Goal: Task Accomplishment & Management: Use online tool/utility

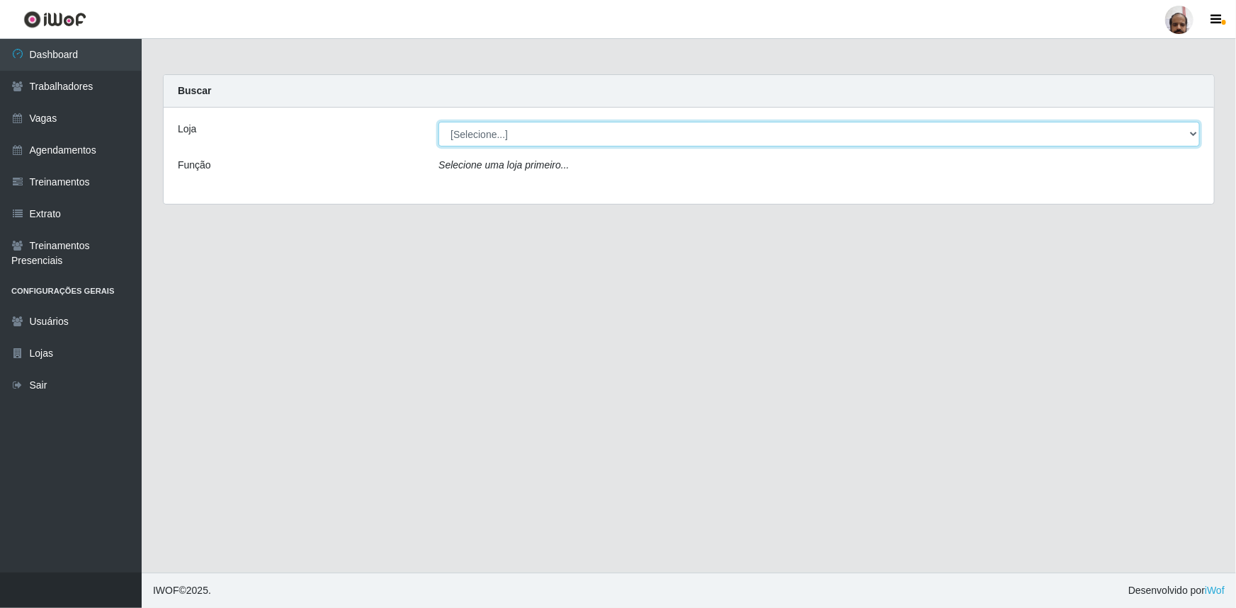
click at [1190, 137] on select "[Selecione...] Mar Vermelho - Loja 05" at bounding box center [818, 134] width 761 height 25
select select "252"
click at [438, 122] on select "[Selecione...] Mar Vermelho - Loja 05" at bounding box center [818, 134] width 761 height 25
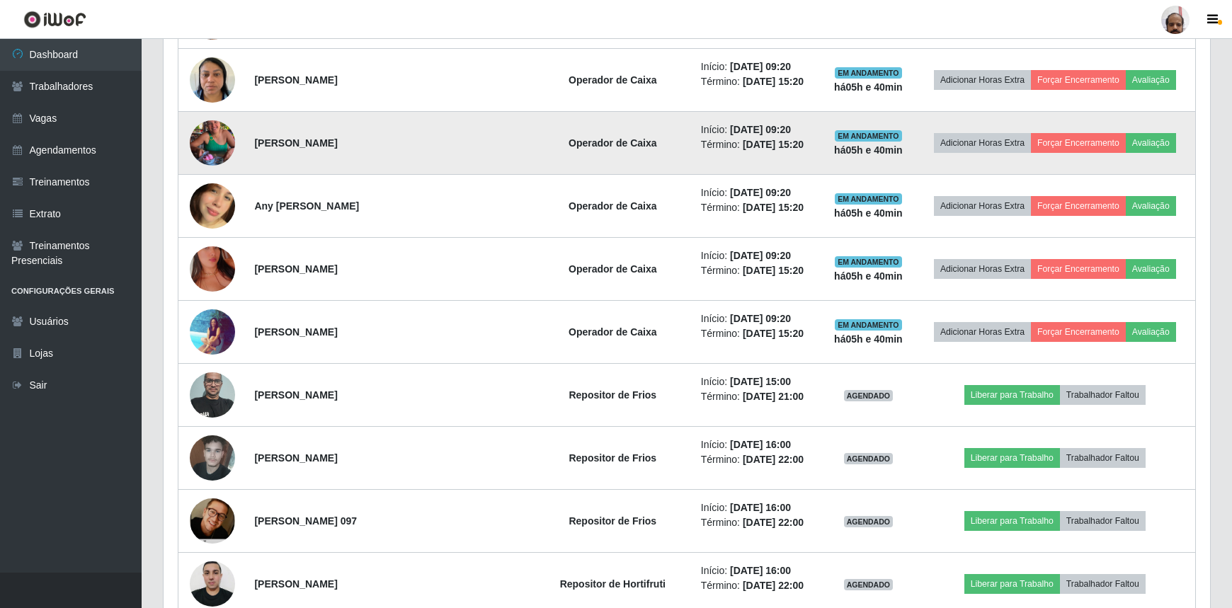
scroll to position [772, 0]
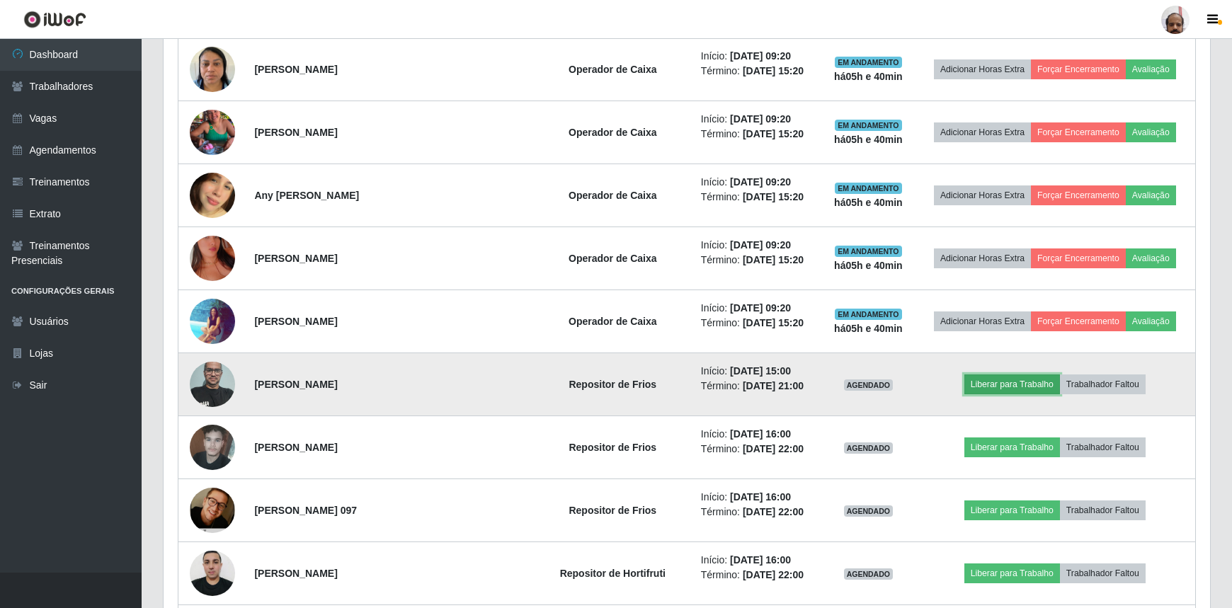
click at [1026, 375] on button "Liberar para Trabalho" at bounding box center [1012, 385] width 96 height 20
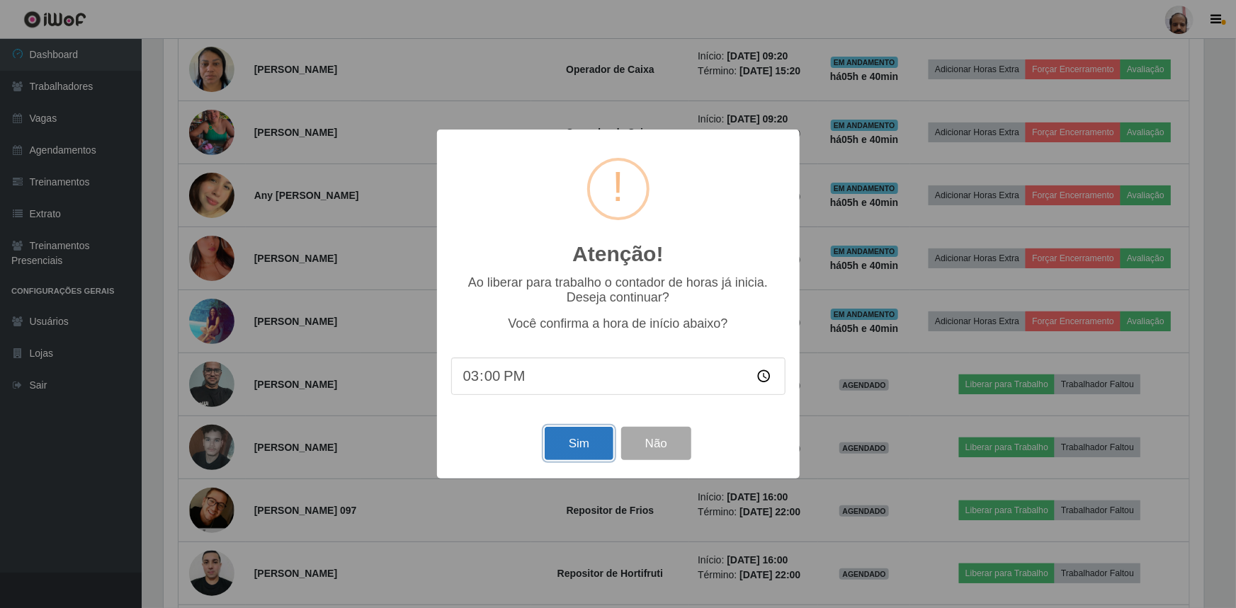
click at [559, 457] on button "Sim" at bounding box center [579, 443] width 69 height 33
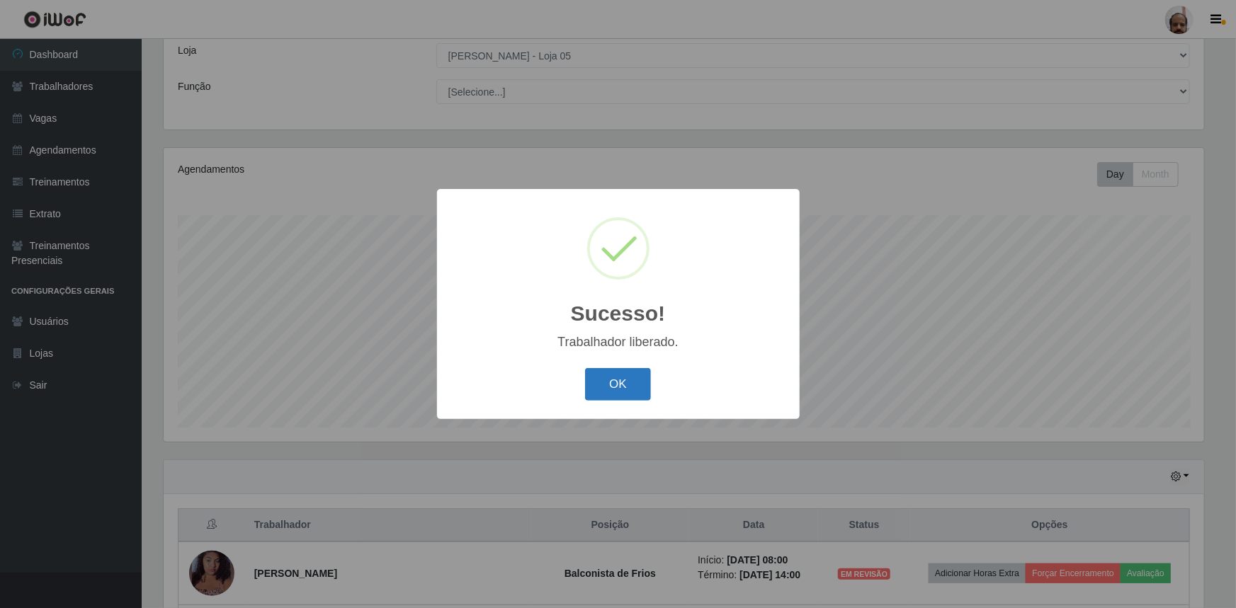
click at [617, 388] on button "OK" at bounding box center [618, 384] width 66 height 33
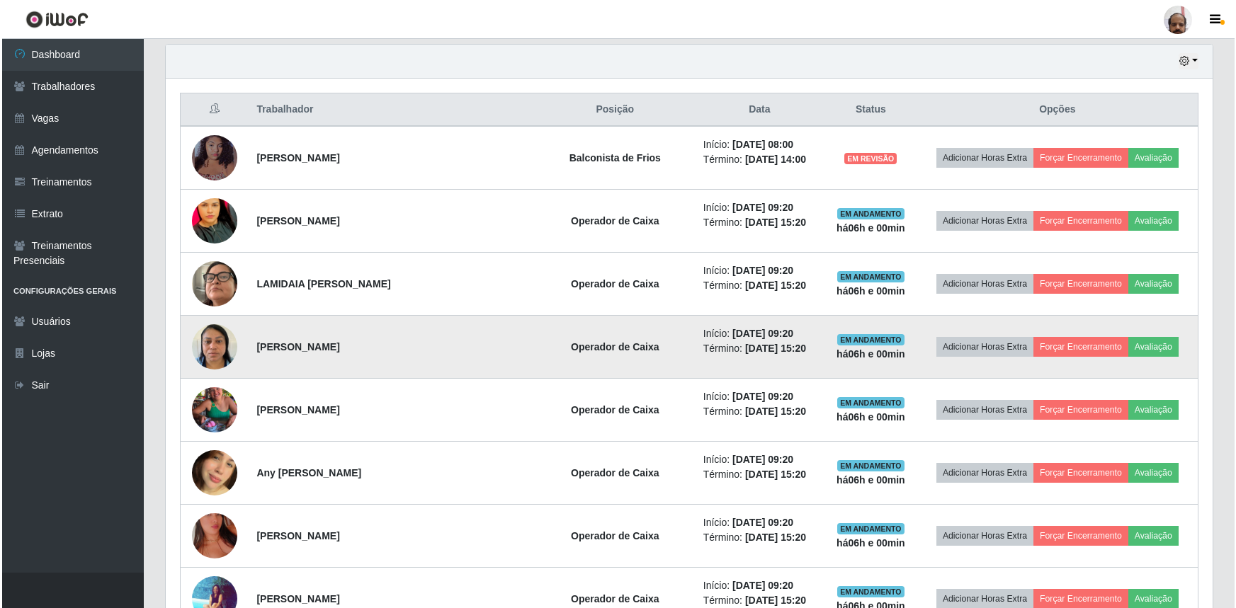
scroll to position [579, 0]
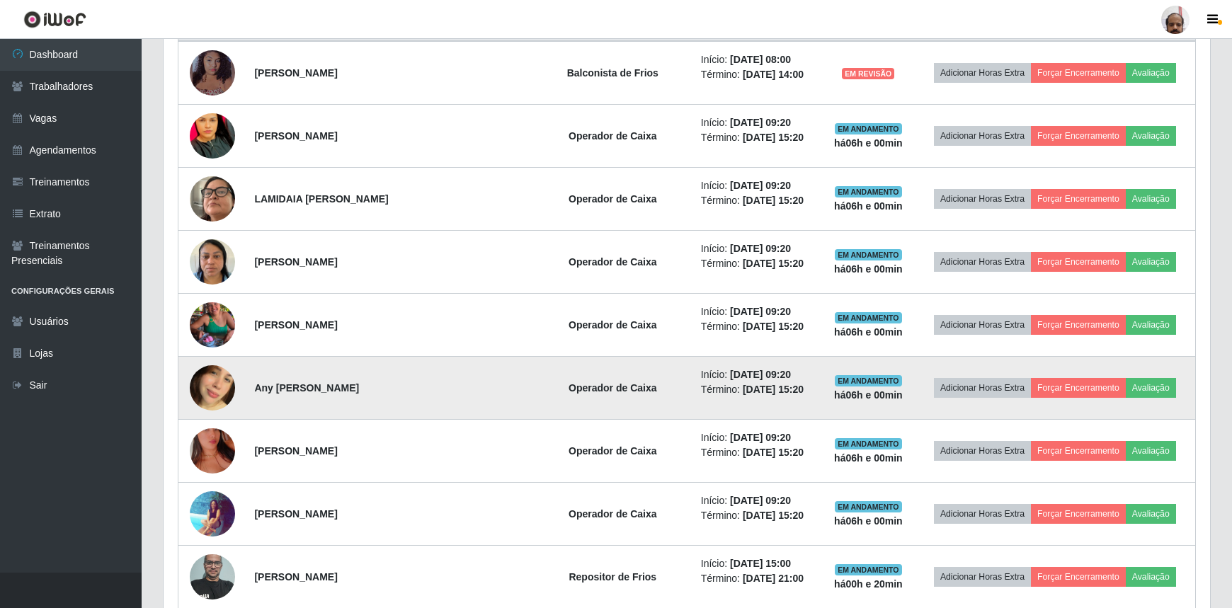
click at [215, 390] on img at bounding box center [212, 388] width 45 height 81
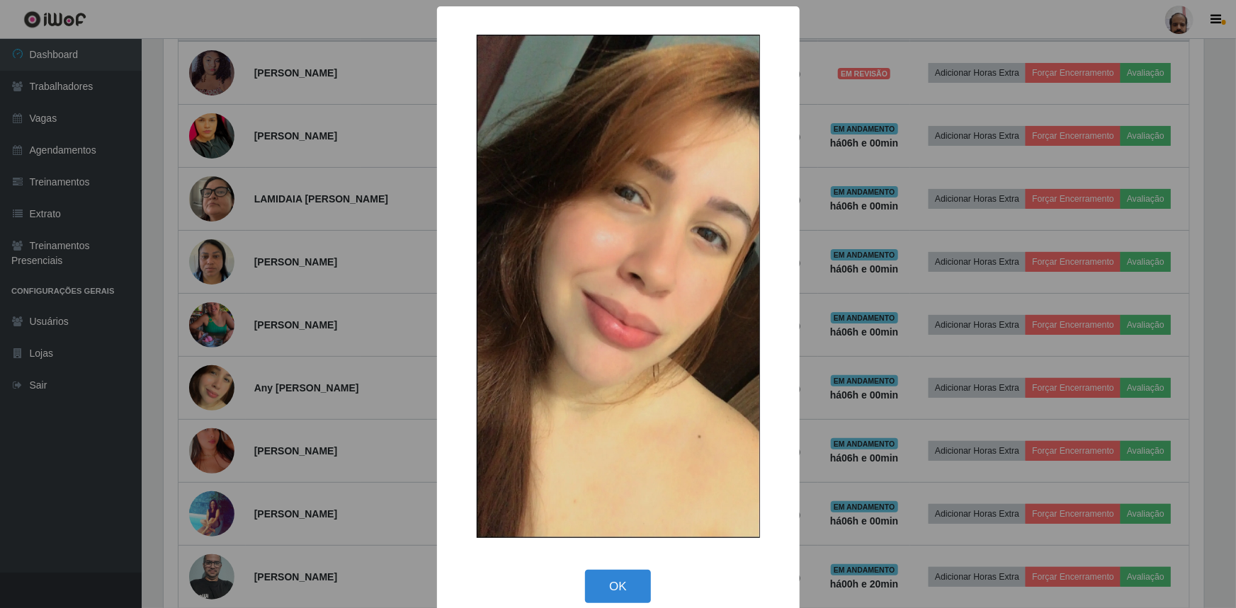
click at [955, 394] on div "× OK Cancel" at bounding box center [618, 304] width 1236 height 608
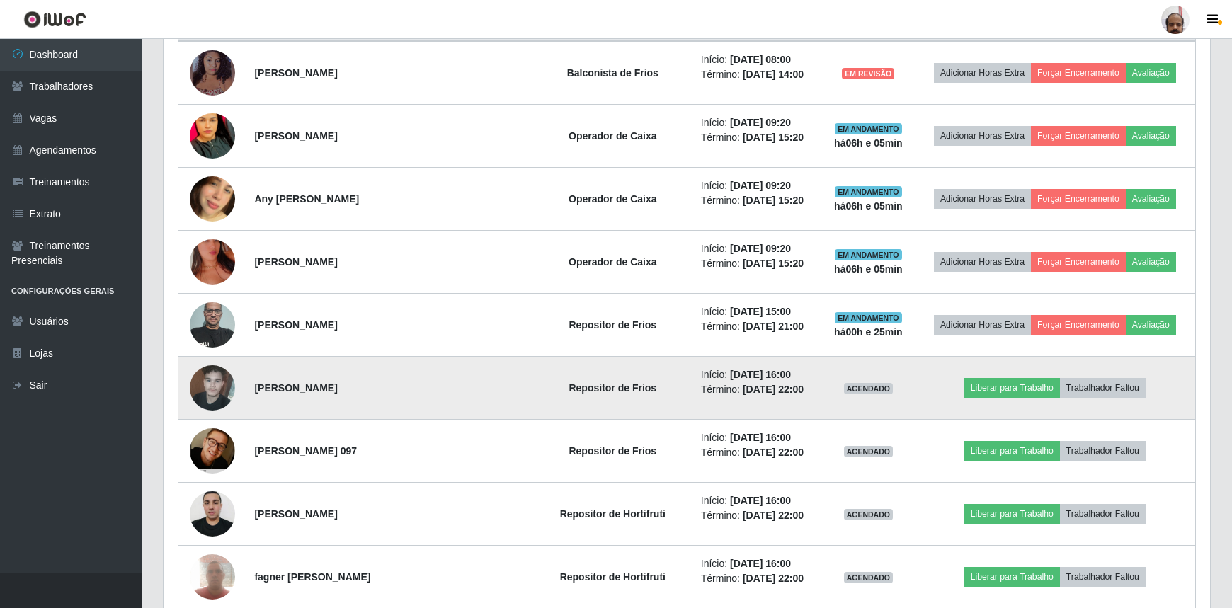
scroll to position [515, 0]
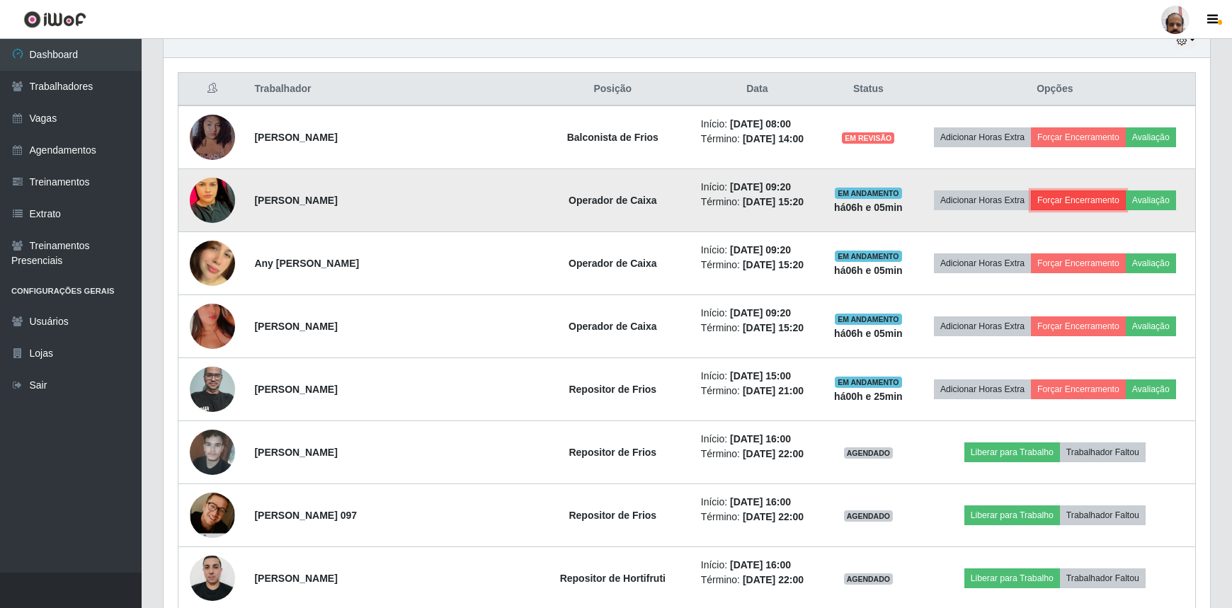
click at [1076, 203] on button "Forçar Encerramento" at bounding box center [1078, 200] width 95 height 20
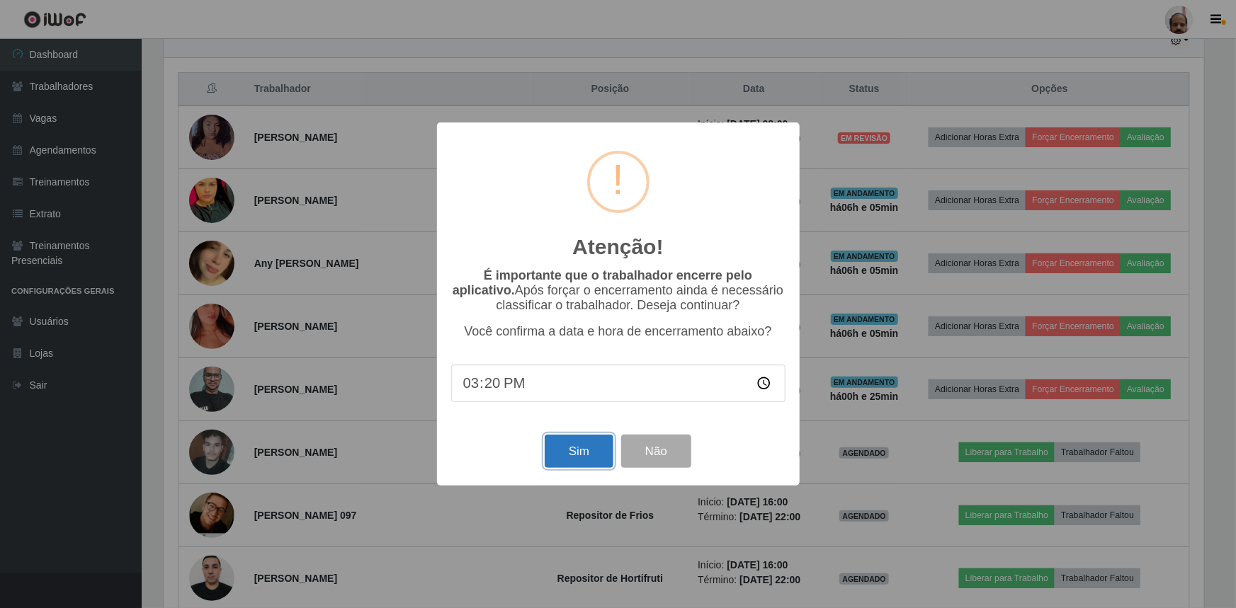
click at [589, 457] on button "Sim" at bounding box center [579, 451] width 69 height 33
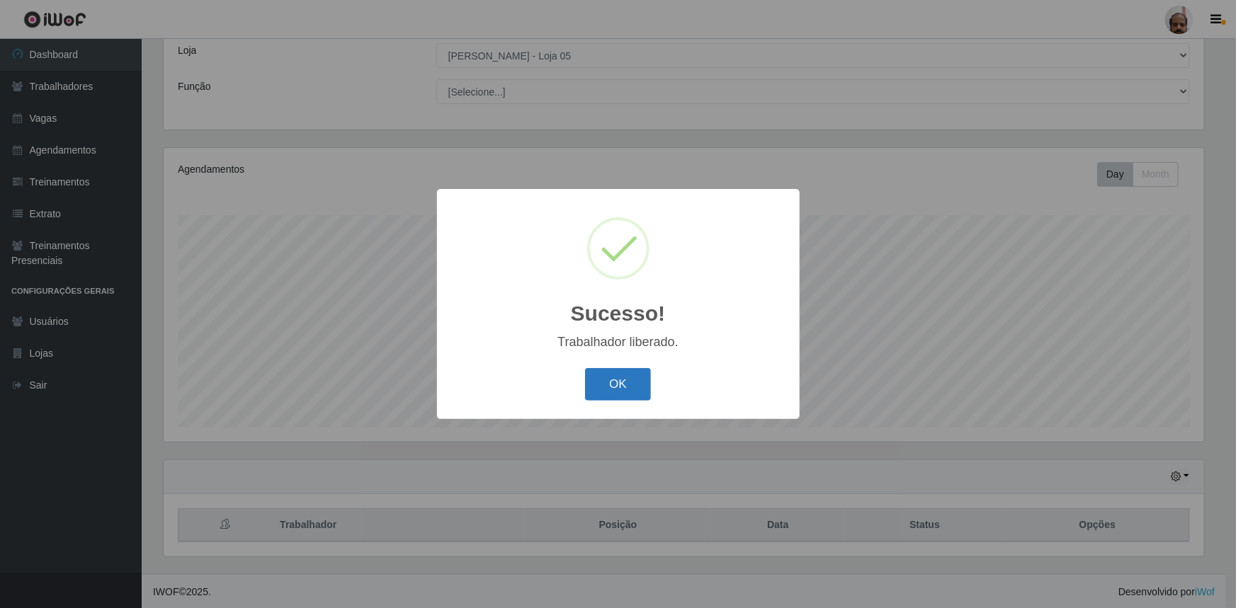
click at [634, 389] on button "OK" at bounding box center [618, 384] width 66 height 33
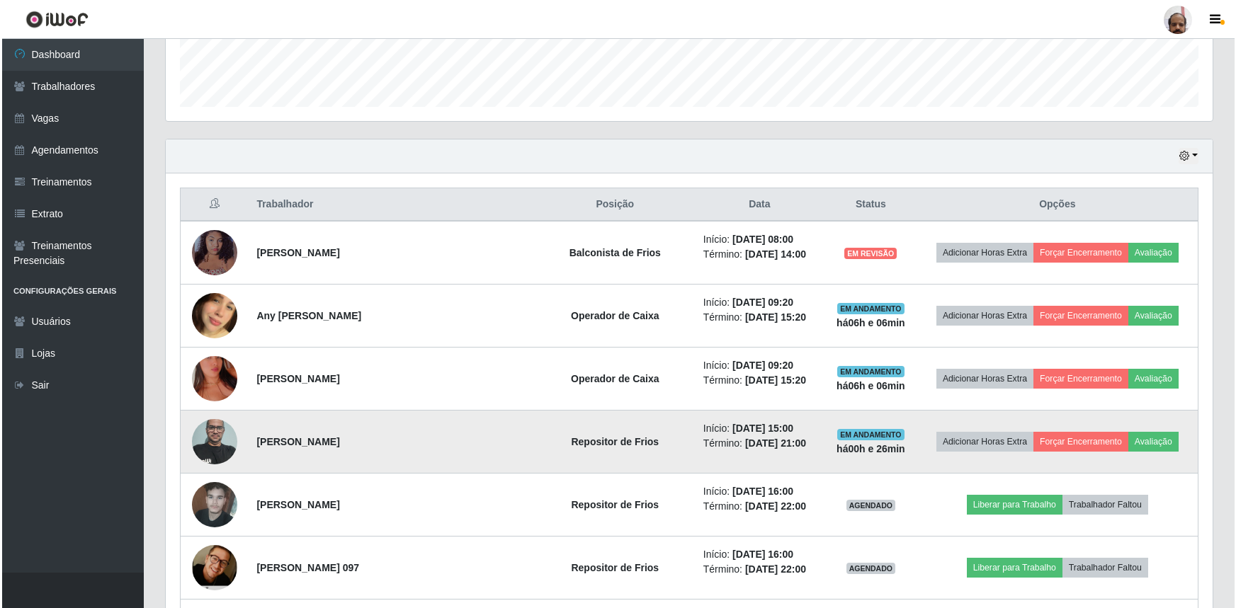
scroll to position [401, 0]
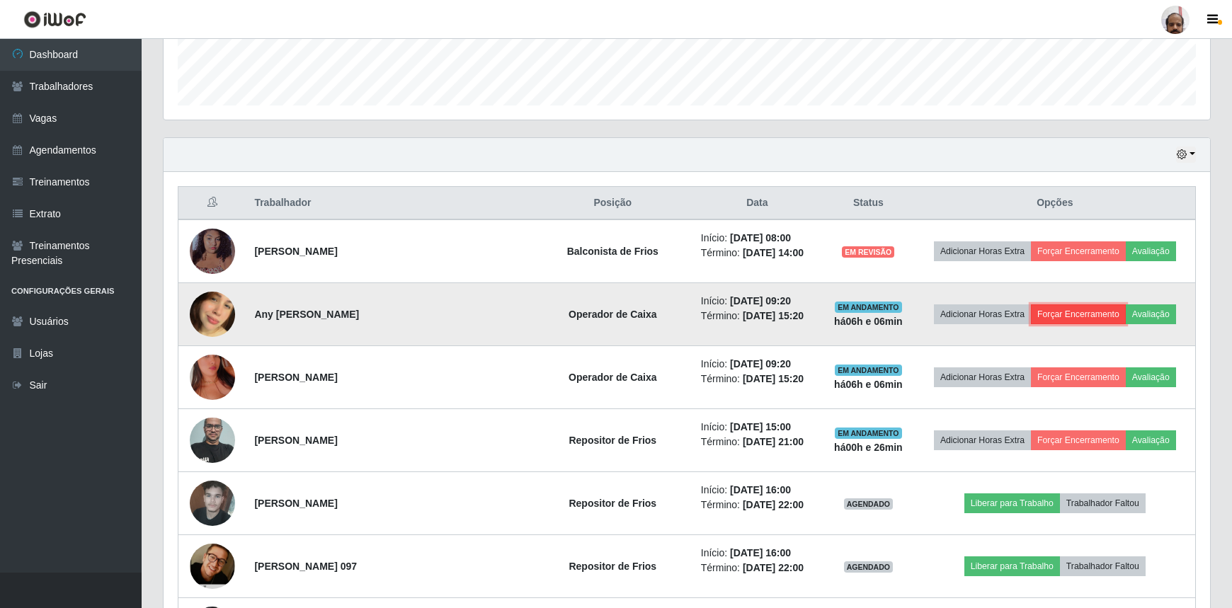
click at [1069, 311] on button "Forçar Encerramento" at bounding box center [1078, 314] width 95 height 20
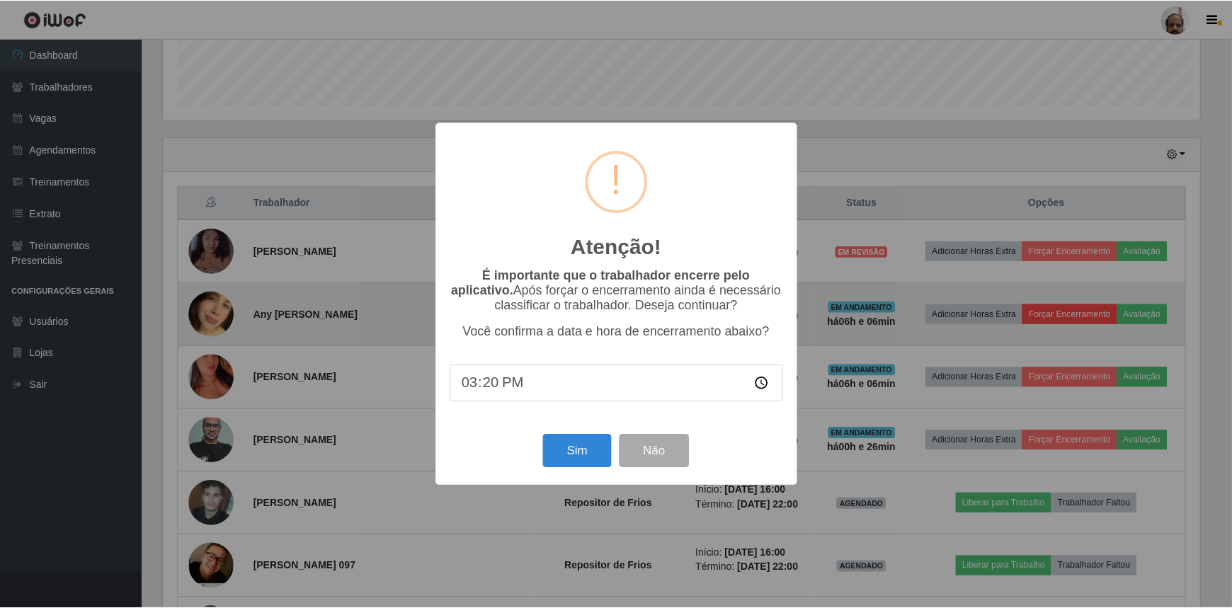
scroll to position [294, 1040]
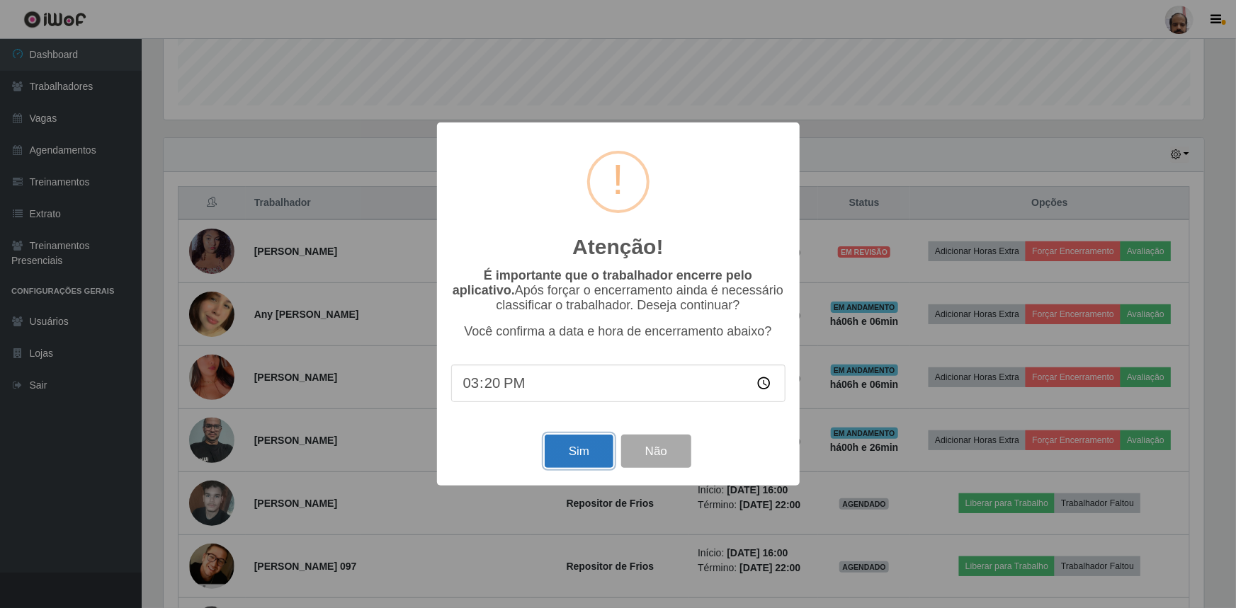
click at [602, 457] on button "Sim" at bounding box center [579, 451] width 69 height 33
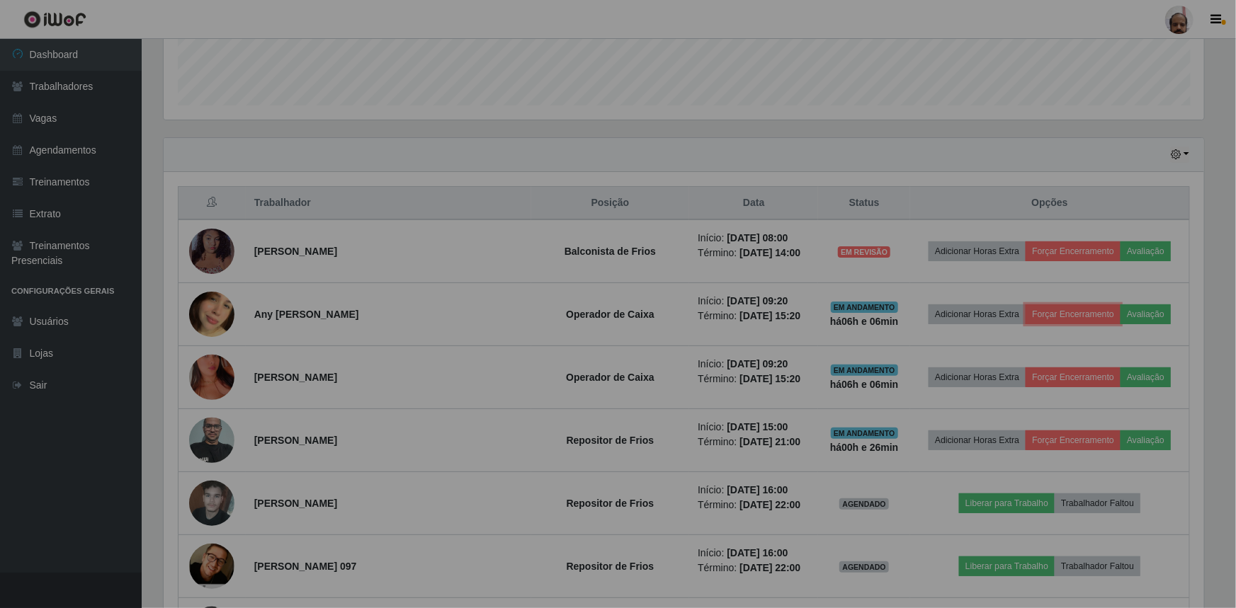
scroll to position [294, 1047]
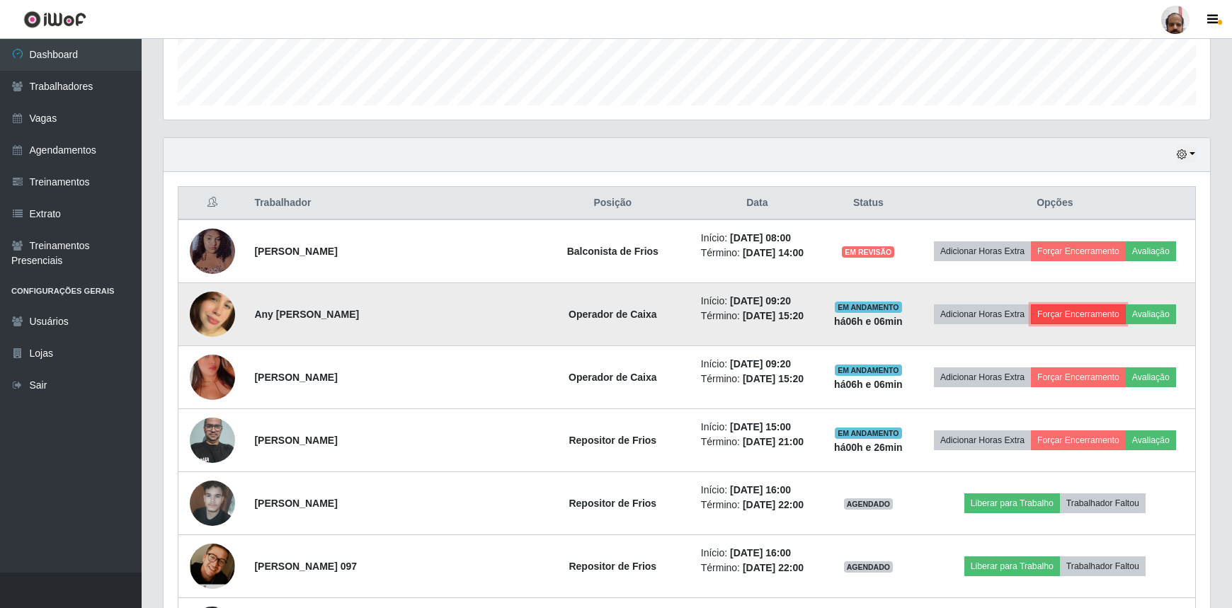
click at [1072, 312] on button "Forçar Encerramento" at bounding box center [1078, 314] width 95 height 20
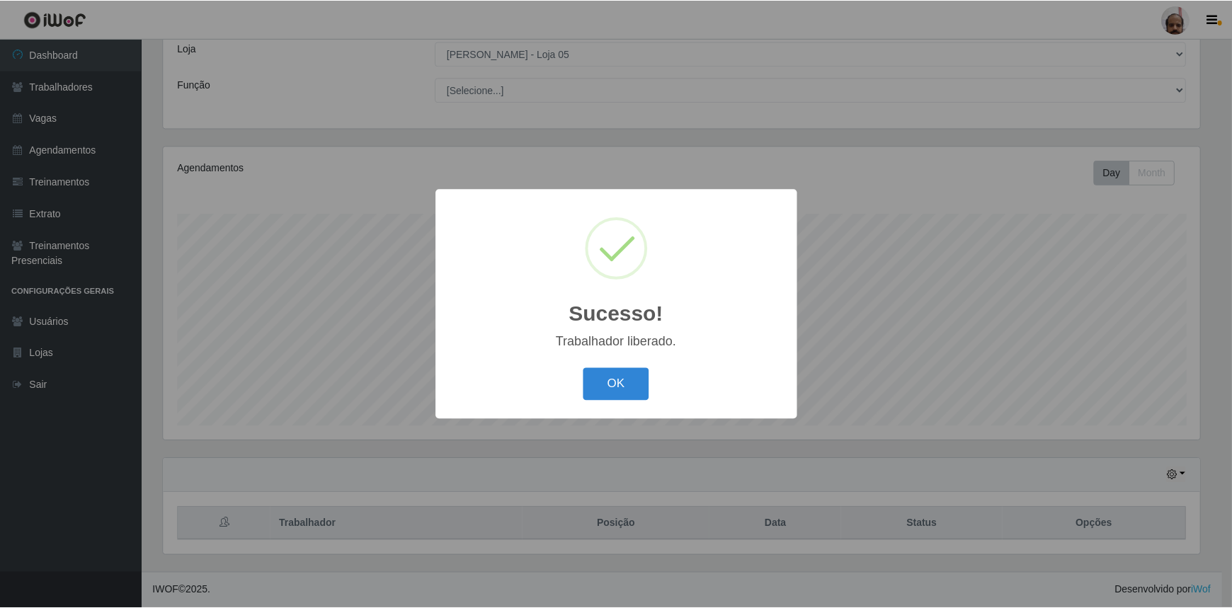
scroll to position [79, 0]
click at [610, 386] on button "OK" at bounding box center [618, 384] width 66 height 33
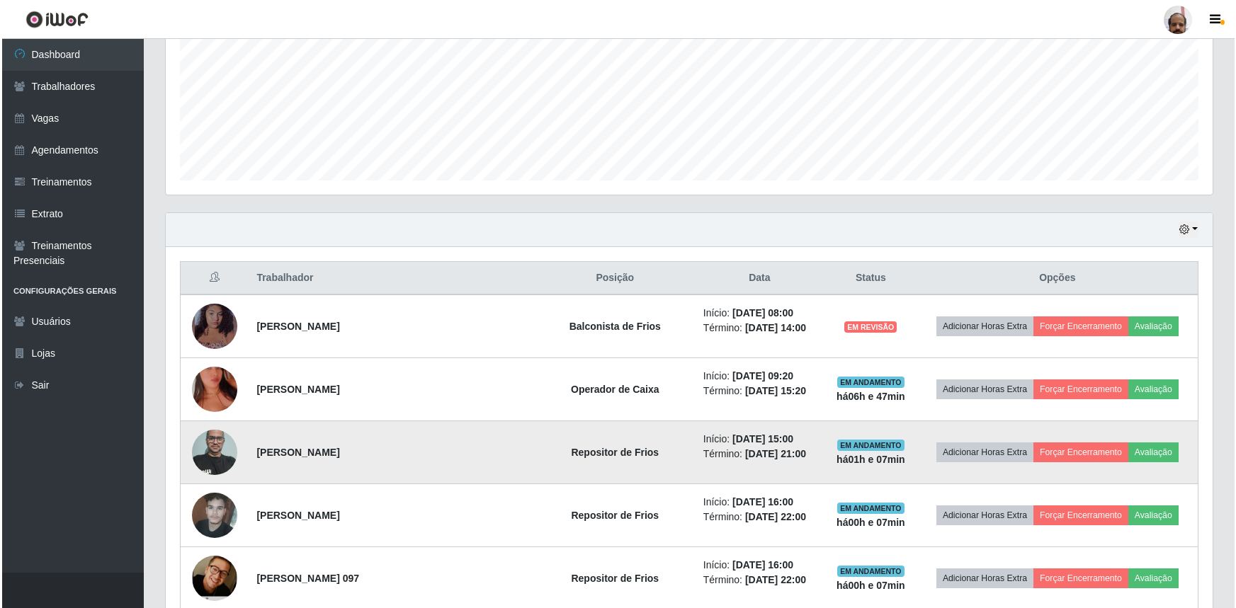
scroll to position [272, 0]
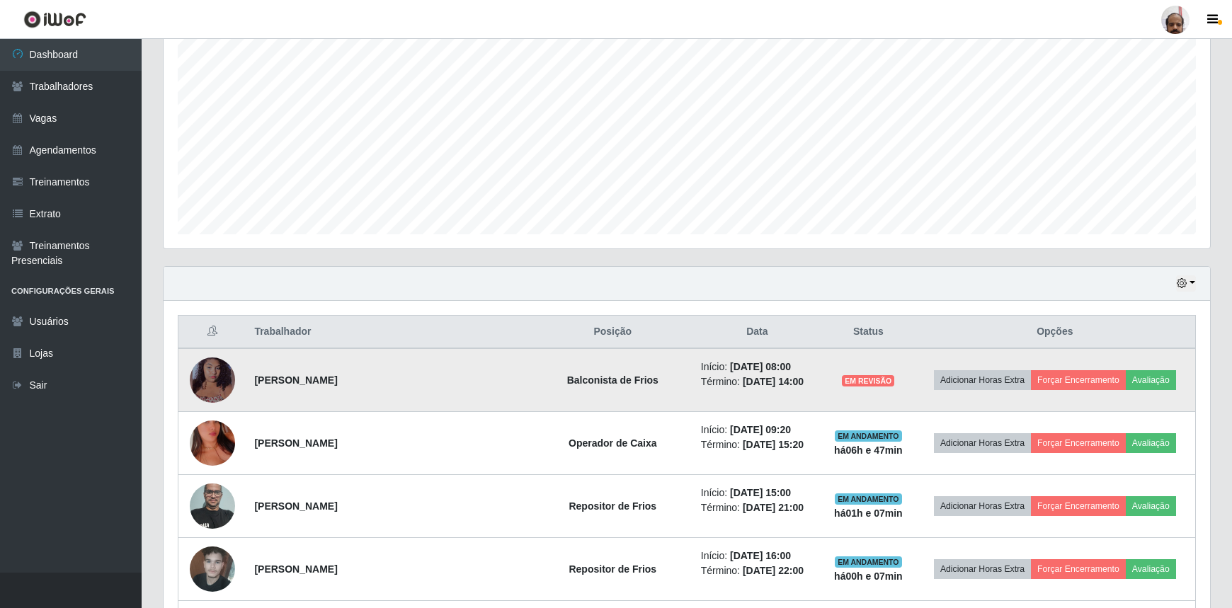
click at [215, 382] on img at bounding box center [212, 380] width 45 height 52
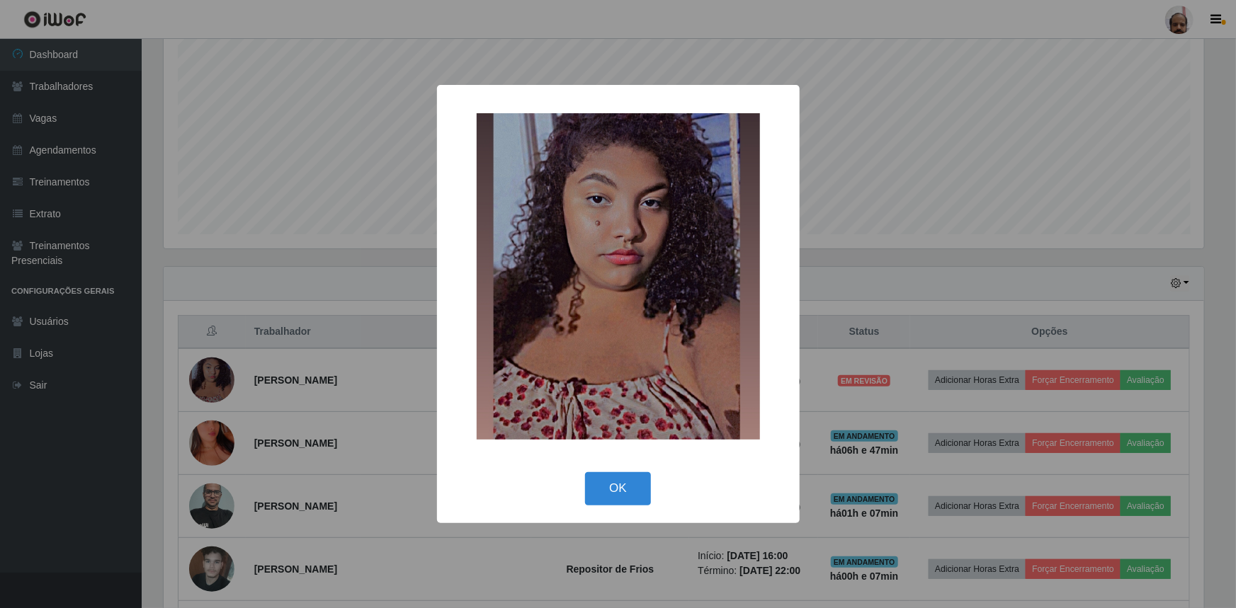
click at [215, 382] on div "× OK Cancel" at bounding box center [618, 304] width 1236 height 608
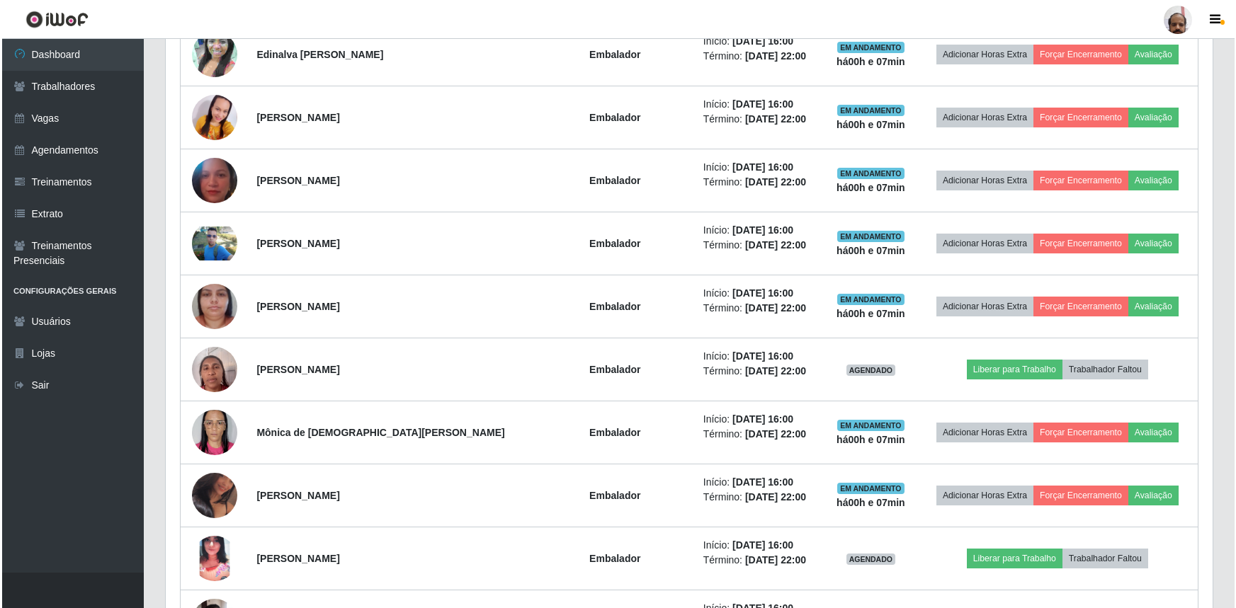
scroll to position [1559, 0]
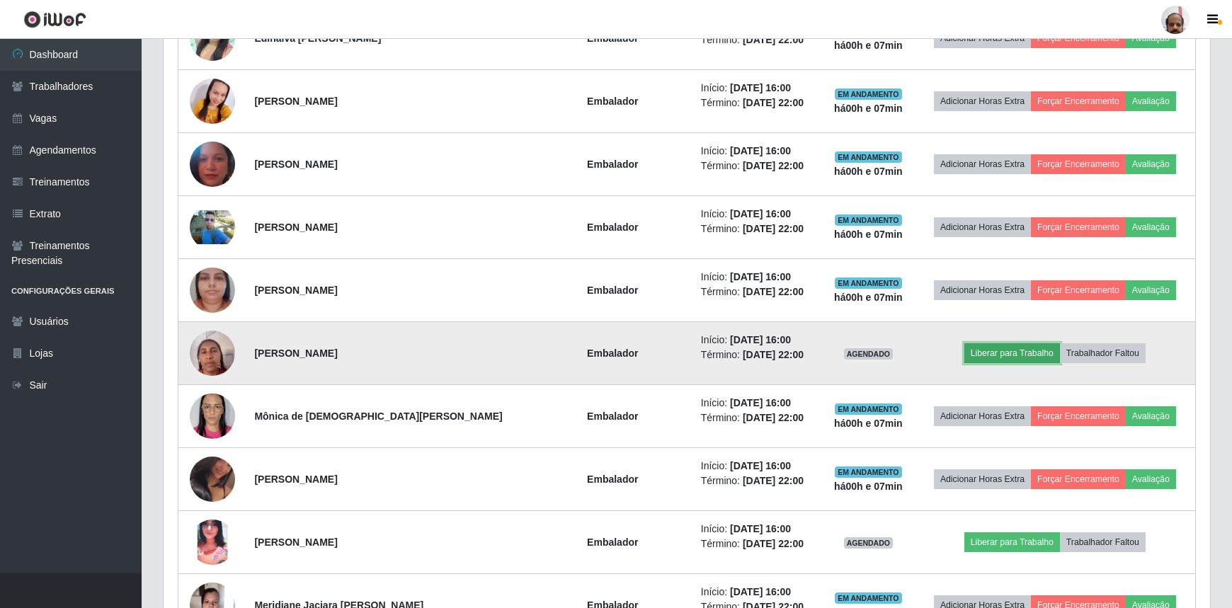
click at [991, 353] on button "Liberar para Trabalho" at bounding box center [1012, 353] width 96 height 20
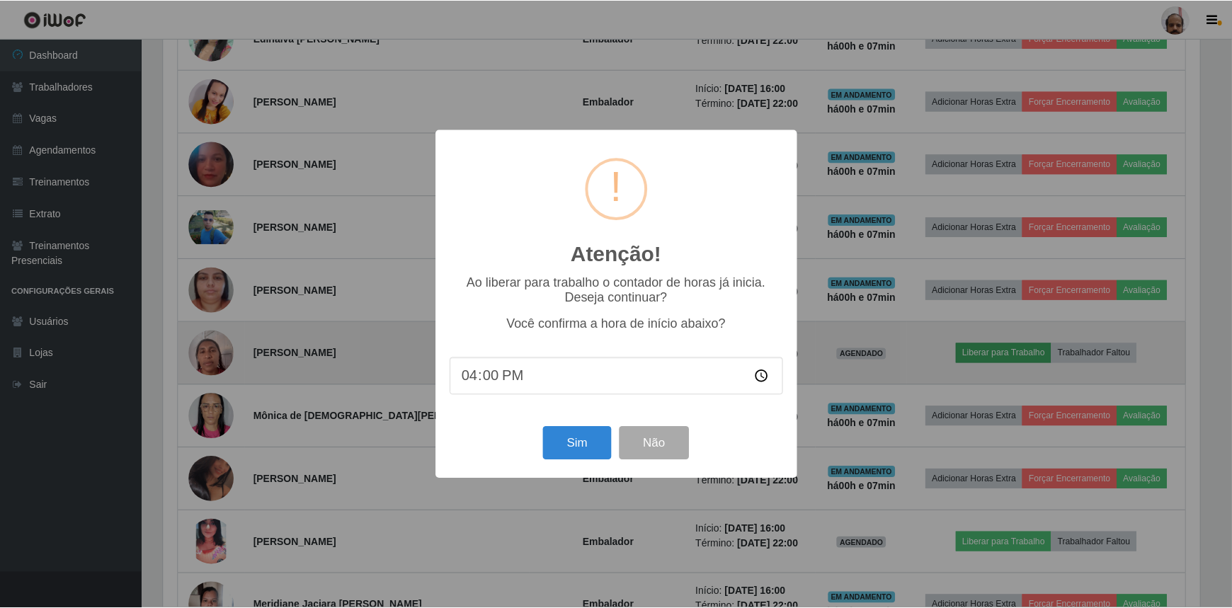
scroll to position [294, 1040]
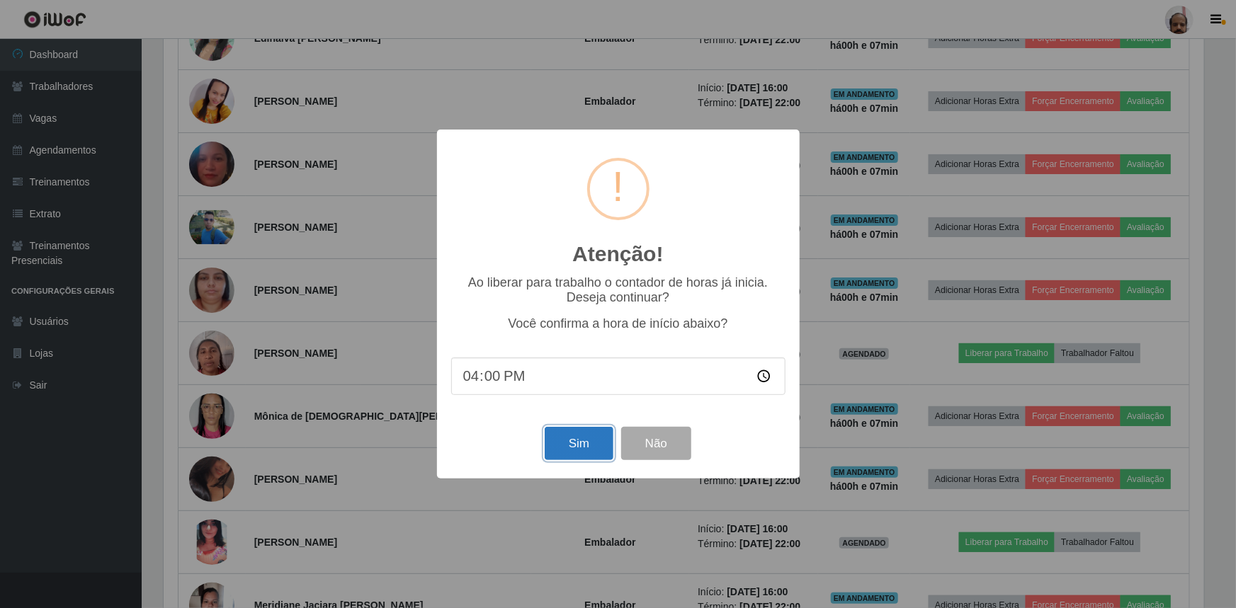
click at [592, 435] on button "Sim" at bounding box center [579, 443] width 69 height 33
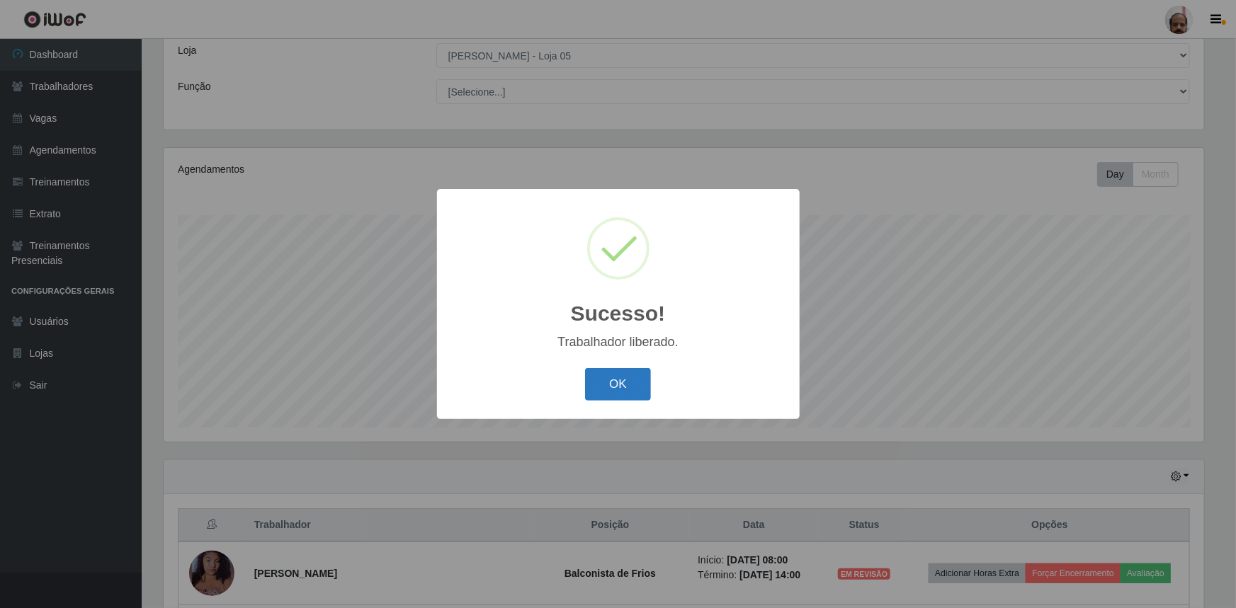
click at [620, 391] on button "OK" at bounding box center [618, 384] width 66 height 33
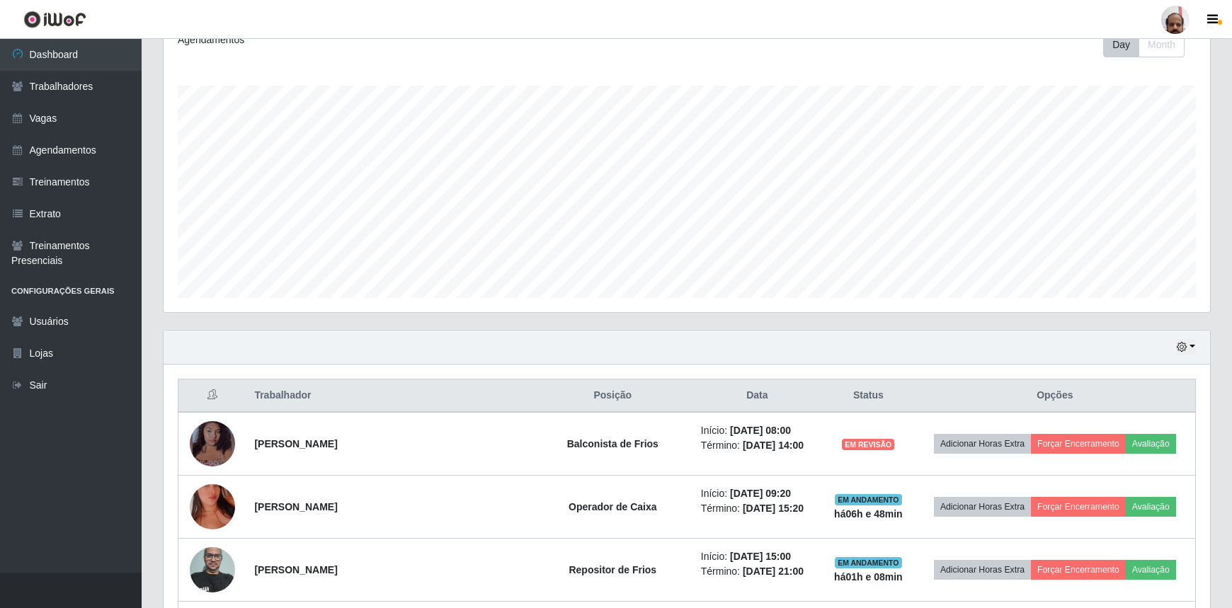
scroll to position [321, 0]
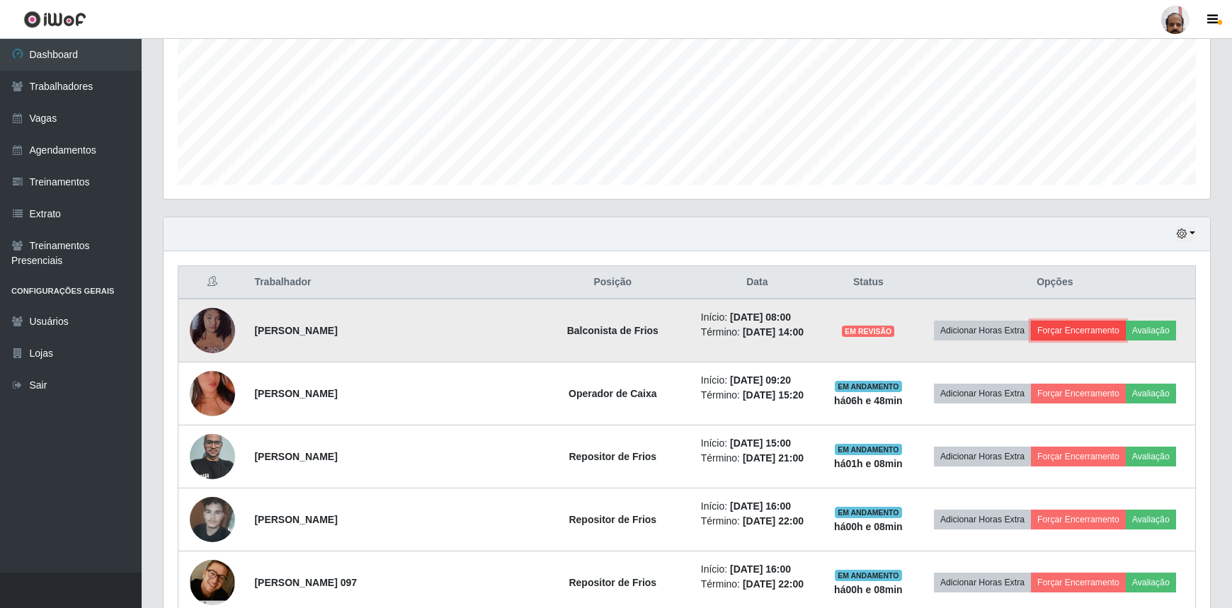
click at [1052, 321] on button "Forçar Encerramento" at bounding box center [1078, 331] width 95 height 20
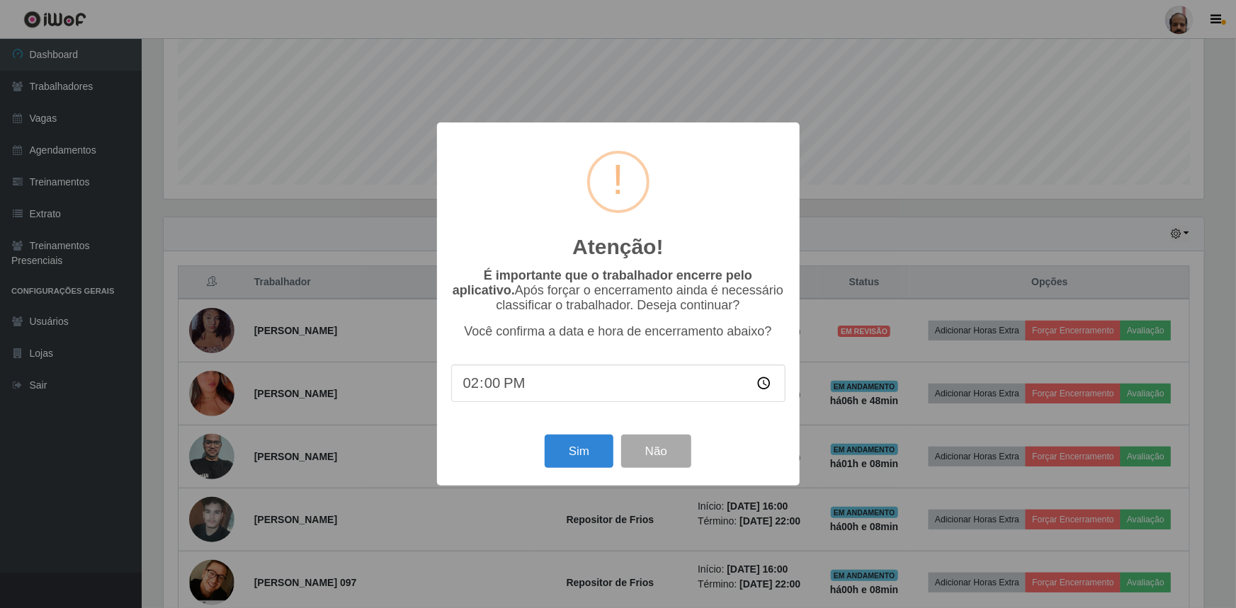
click at [465, 388] on input "14:00" at bounding box center [618, 384] width 334 height 38
type input "08:02"
click at [560, 448] on button "Sim" at bounding box center [579, 451] width 69 height 33
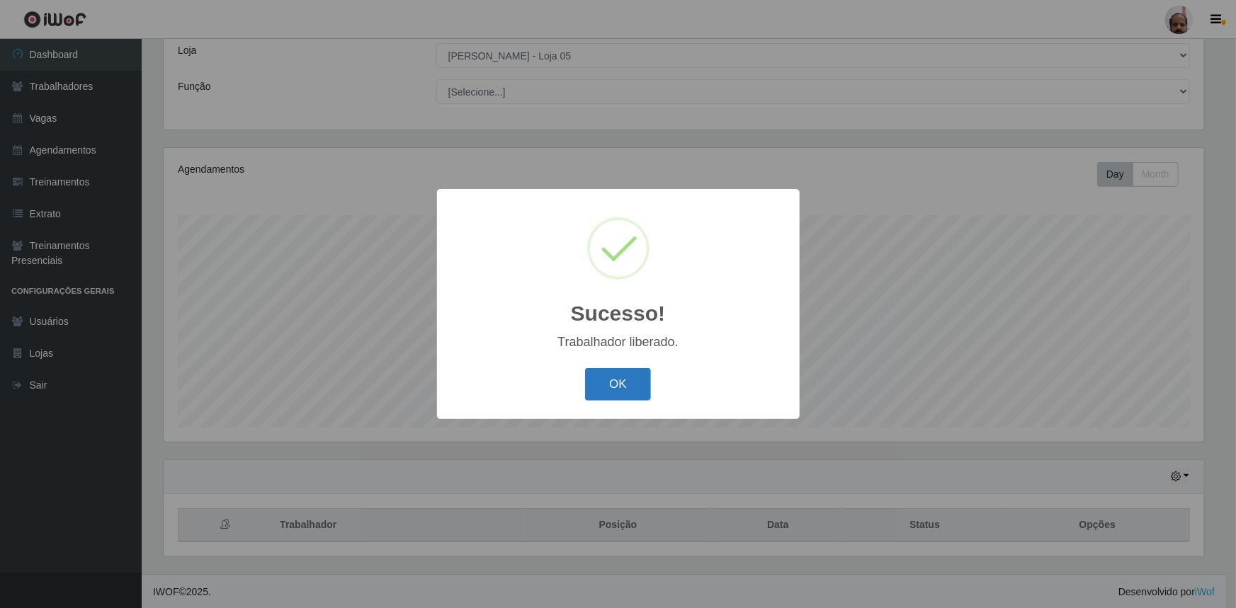
click at [629, 389] on button "OK" at bounding box center [618, 384] width 66 height 33
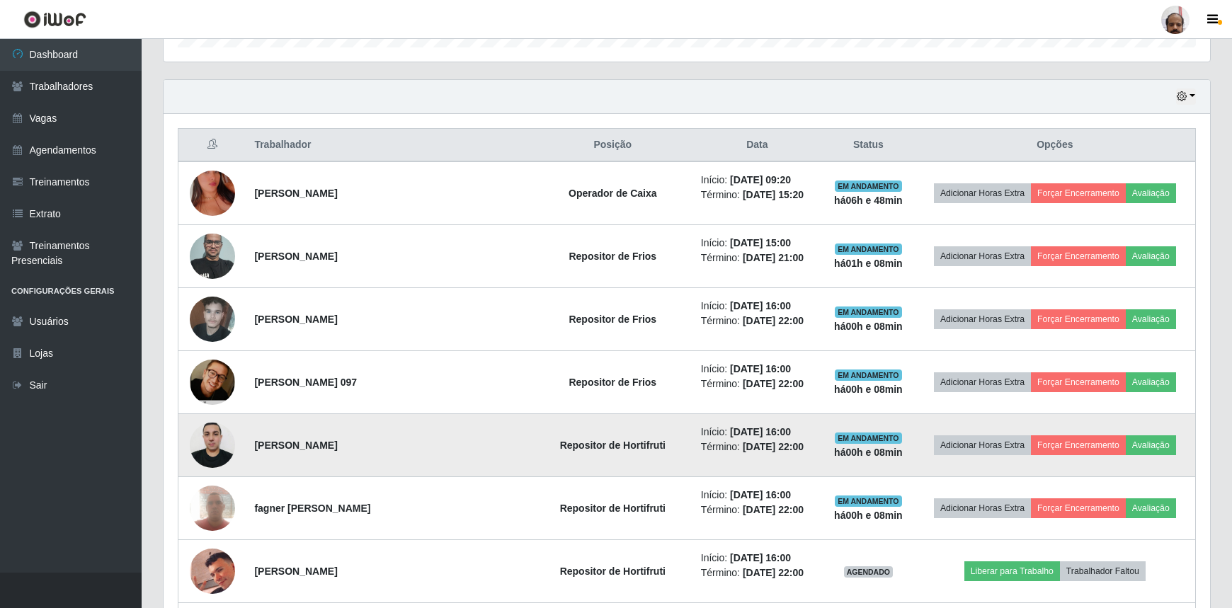
scroll to position [530, 0]
